Goal: Transaction & Acquisition: Purchase product/service

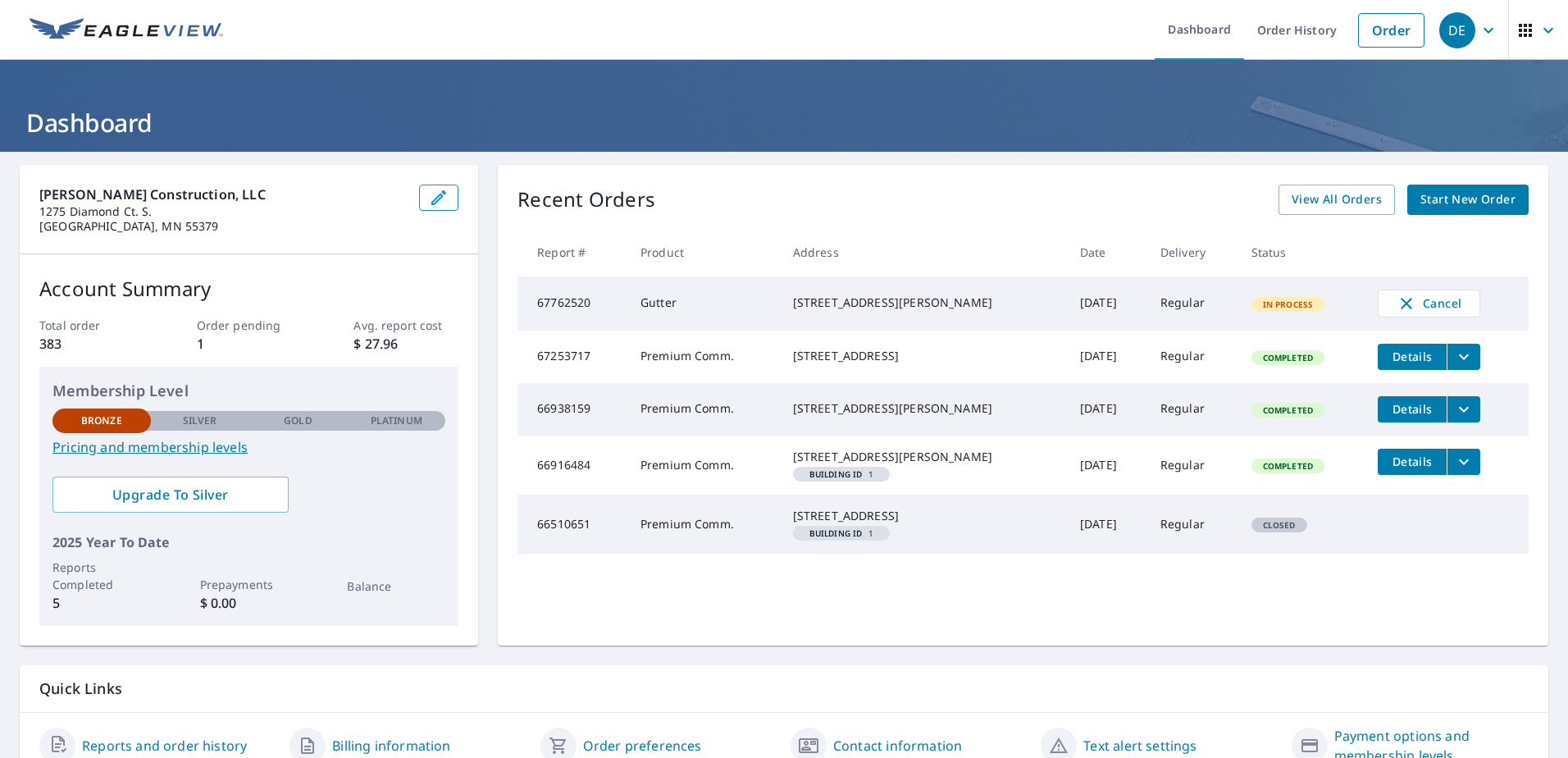
click at [1470, 195] on span "Start New Order" at bounding box center [1468, 200] width 95 height 21
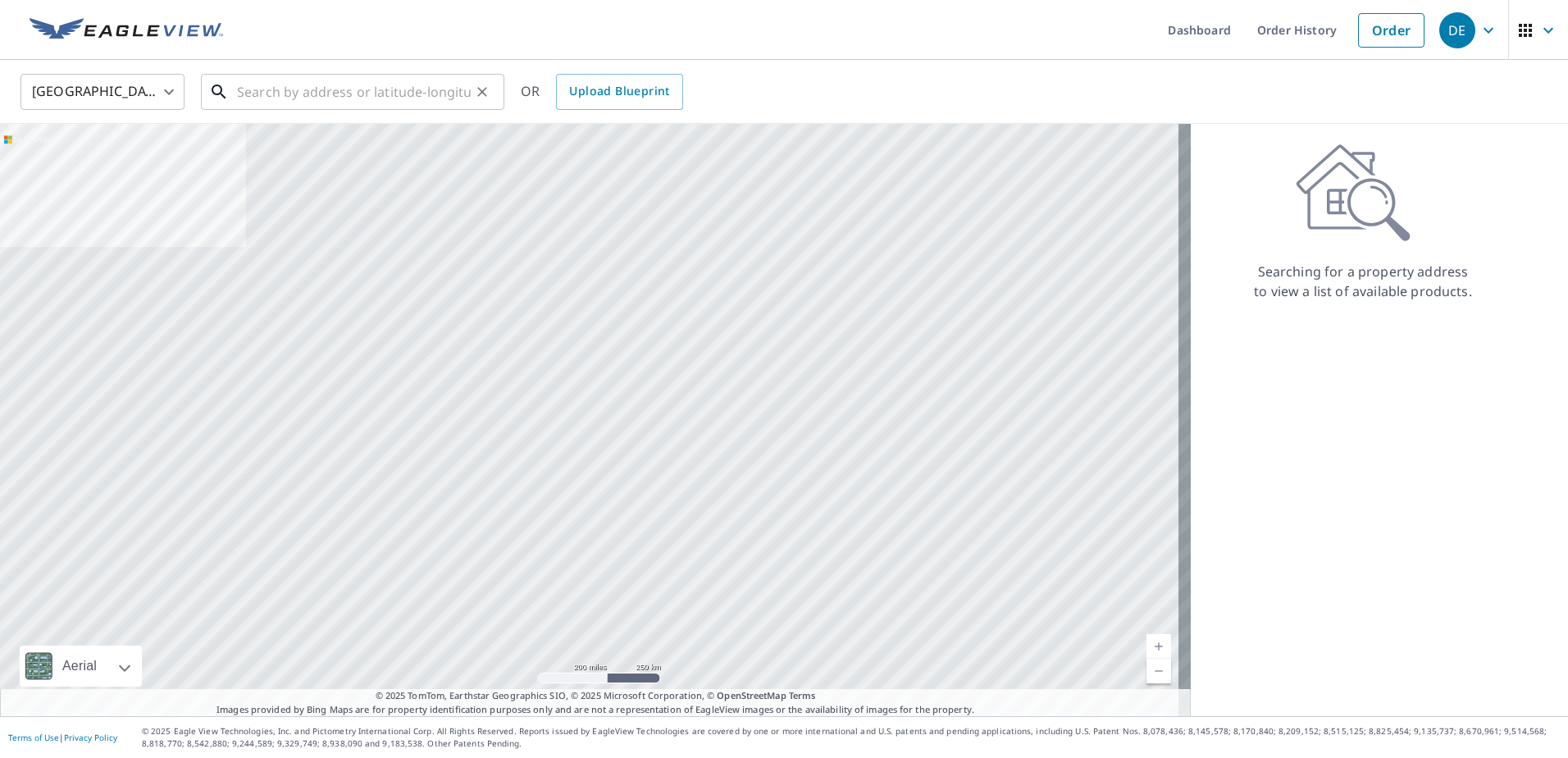
click at [414, 91] on input "text" at bounding box center [353, 91] width 234 height 46
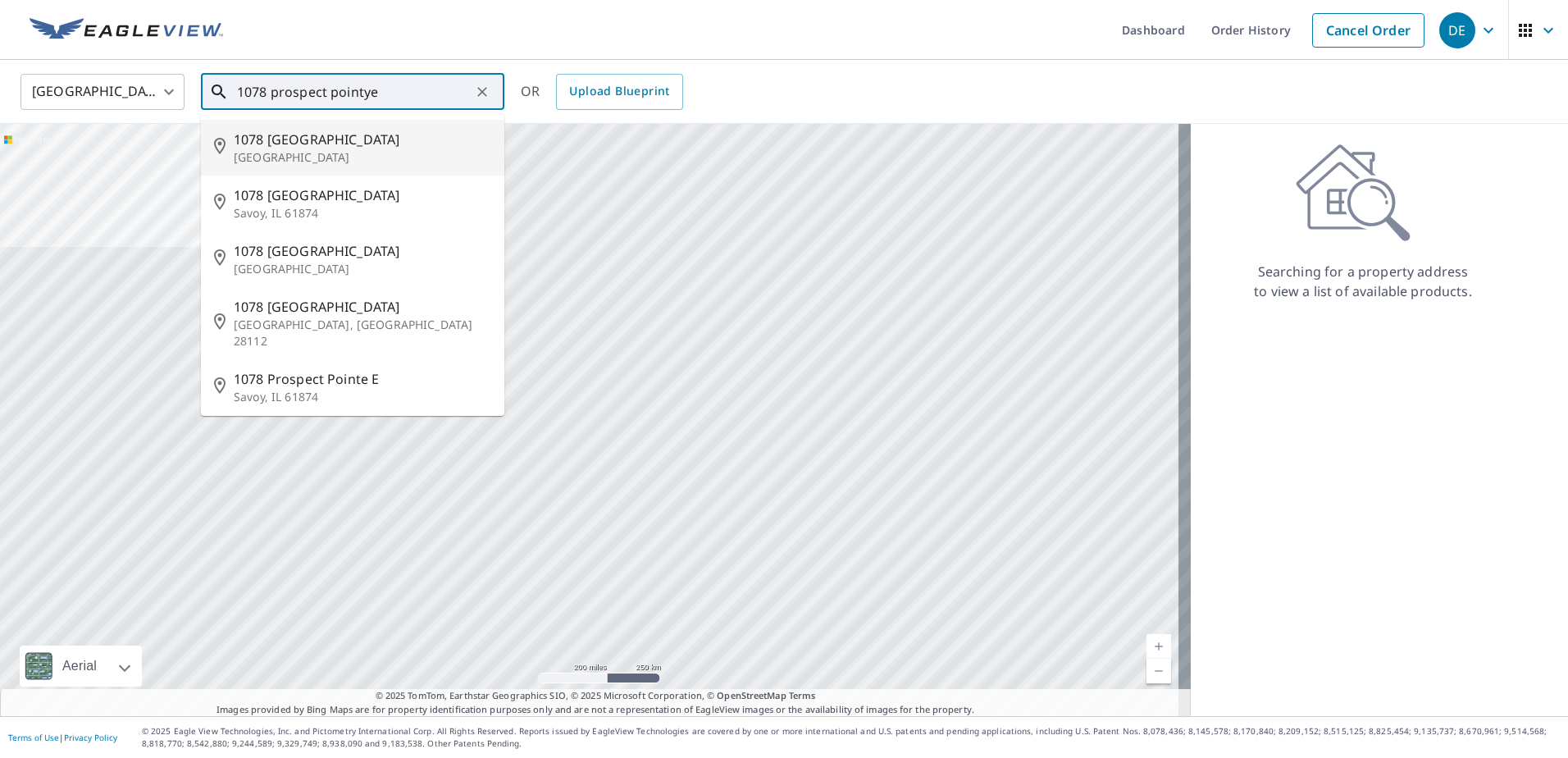
click at [291, 147] on span "1078 [GEOGRAPHIC_DATA]" at bounding box center [362, 139] width 258 height 20
type input "[GEOGRAPHIC_DATA][PERSON_NAME]"
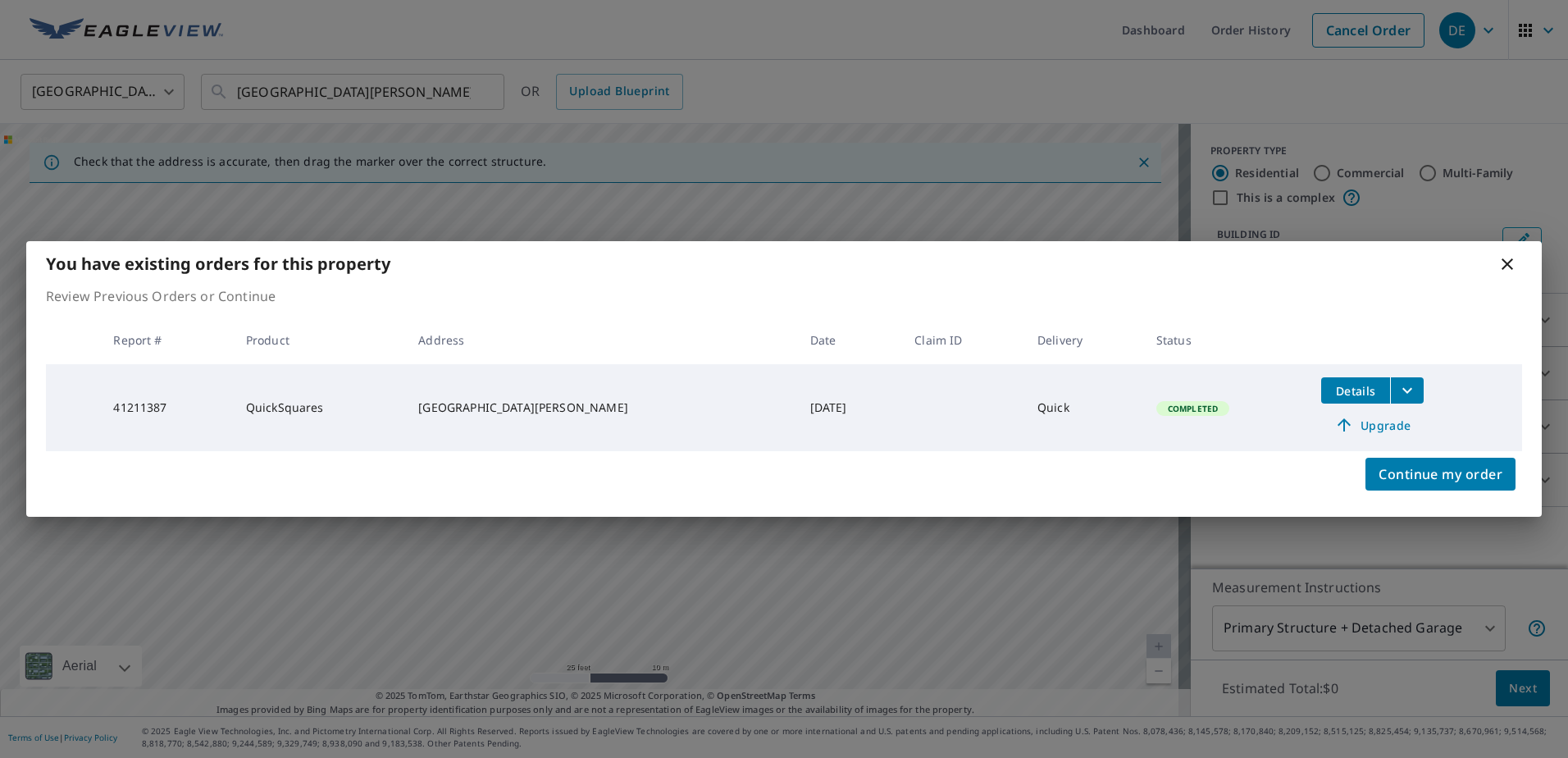
click at [1509, 264] on icon at bounding box center [1507, 264] width 11 height 11
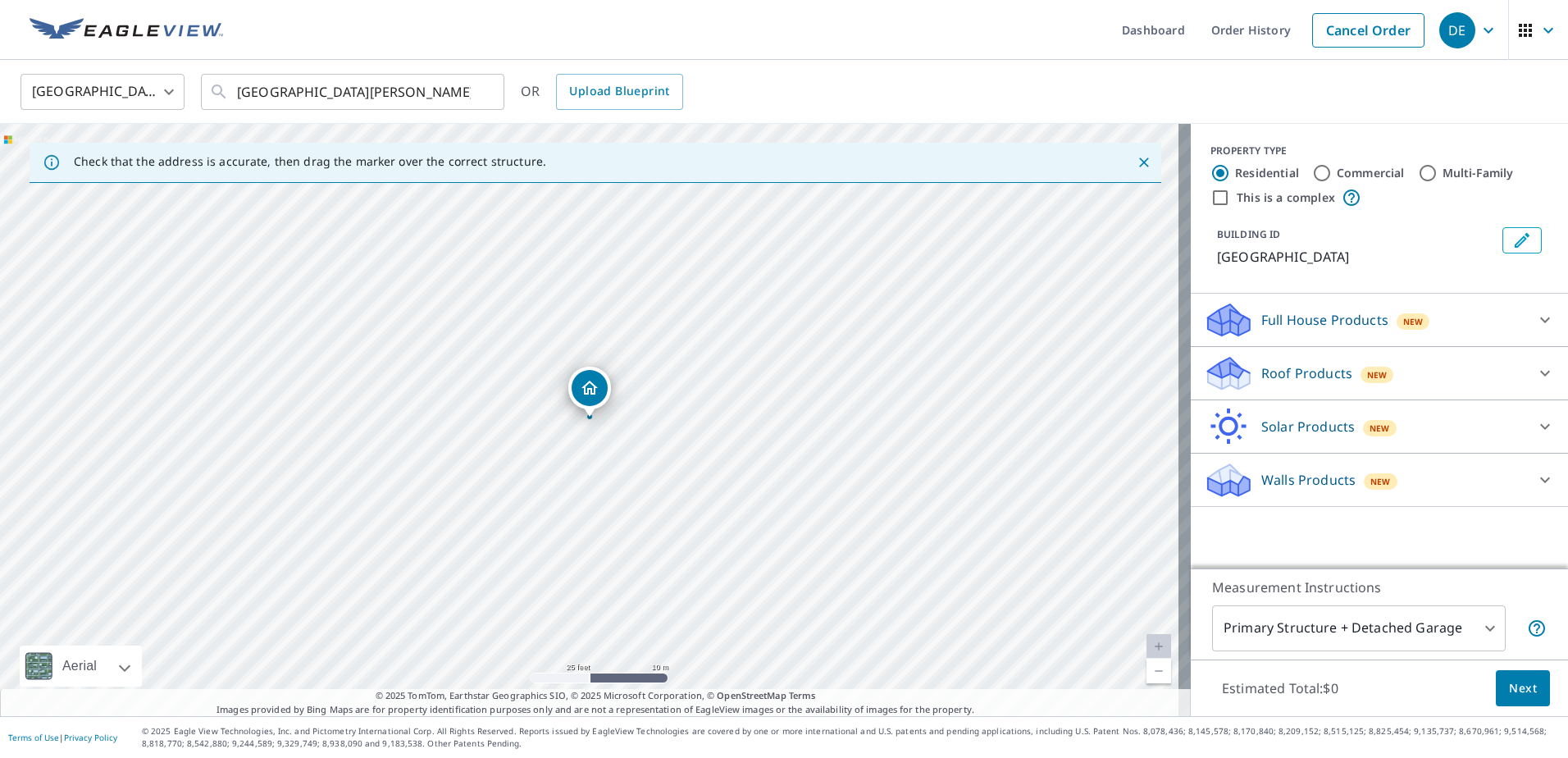
click at [1535, 374] on icon at bounding box center [1545, 373] width 20 height 20
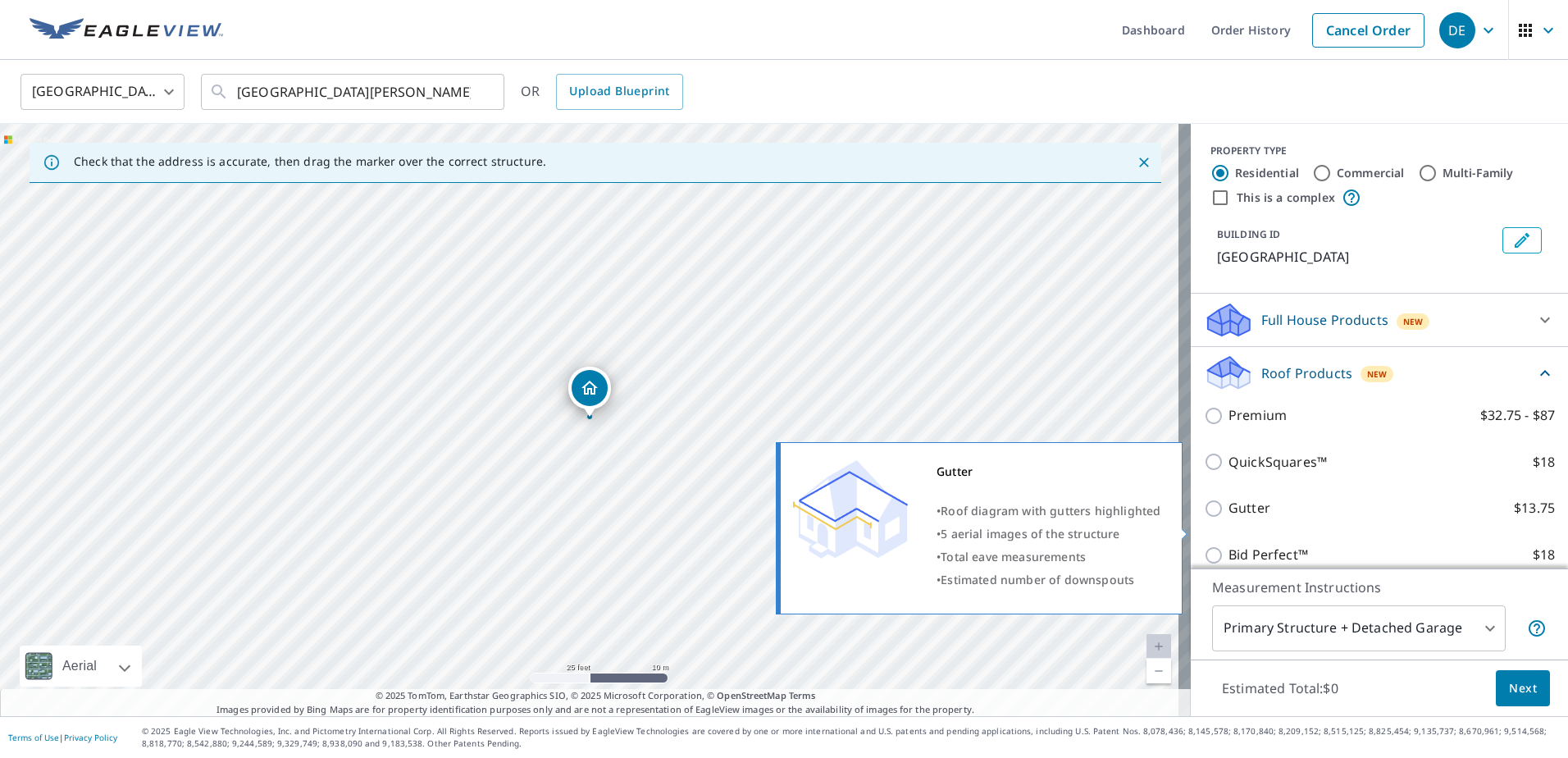
click at [1204, 518] on input "Gutter $13.75" at bounding box center [1216, 508] width 25 height 20
checkbox input "true"
